Goal: Information Seeking & Learning: Obtain resource

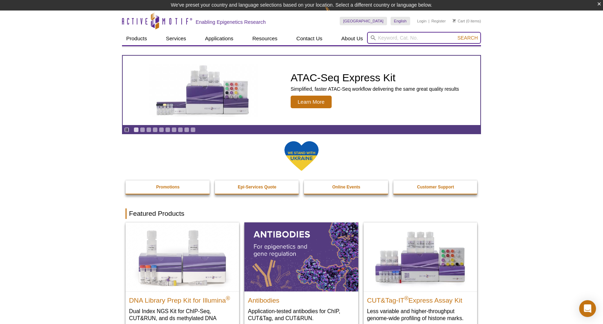
click at [394, 38] on input "search" at bounding box center [424, 38] width 114 height 12
type input "p"
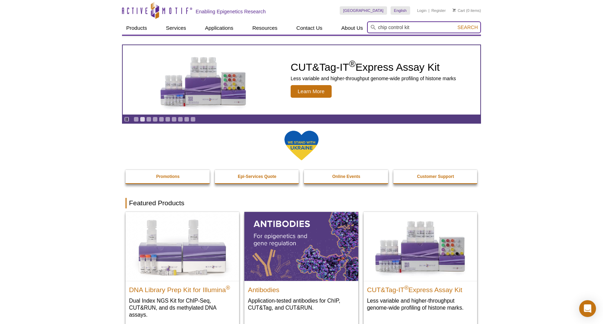
type input "chip control kit"
click at [468, 27] on button "Search" at bounding box center [468, 27] width 25 height 6
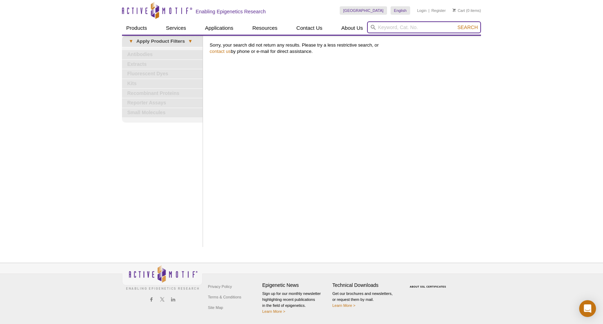
click at [386, 28] on input "search" at bounding box center [424, 27] width 114 height 12
type input "chip"
click at [468, 27] on button "Search" at bounding box center [468, 27] width 25 height 6
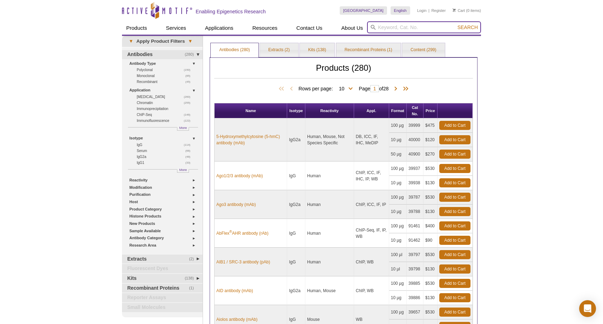
click at [401, 26] on input "search" at bounding box center [424, 27] width 114 height 12
paste input "53027"
type input "53027"
click at [468, 27] on button "Search" at bounding box center [468, 27] width 25 height 6
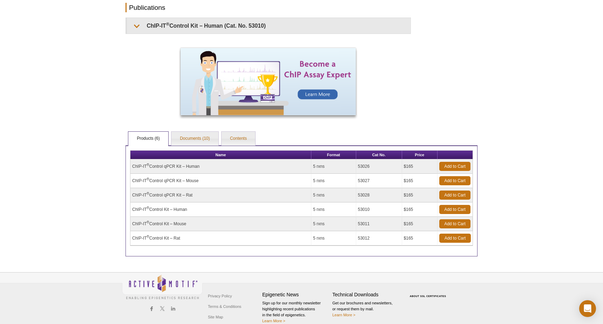
scroll to position [198, 0]
click at [202, 140] on link "Documents (10)" at bounding box center [194, 138] width 47 height 14
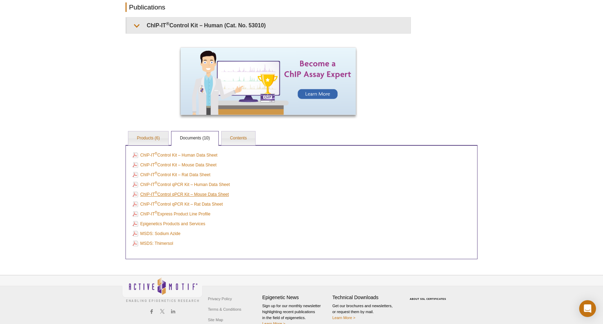
click at [188, 193] on link "ChIP-IT ® Control qPCR Kit – Mouse Data Sheet" at bounding box center [181, 195] width 96 height 8
